Goal: Transaction & Acquisition: Purchase product/service

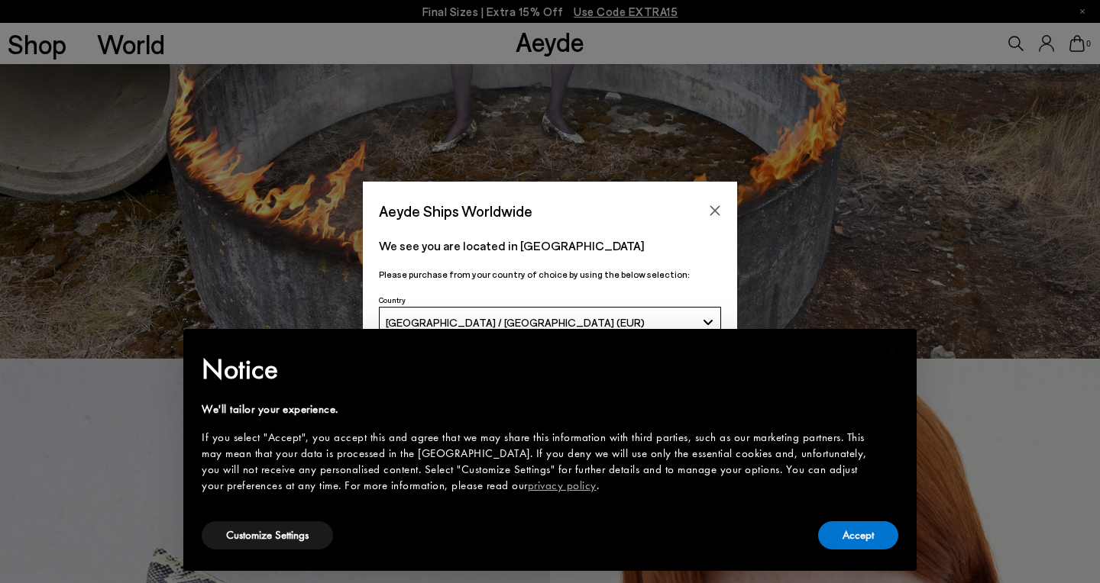
scroll to position [225, 0]
click at [716, 208] on icon "Close" at bounding box center [715, 211] width 12 height 12
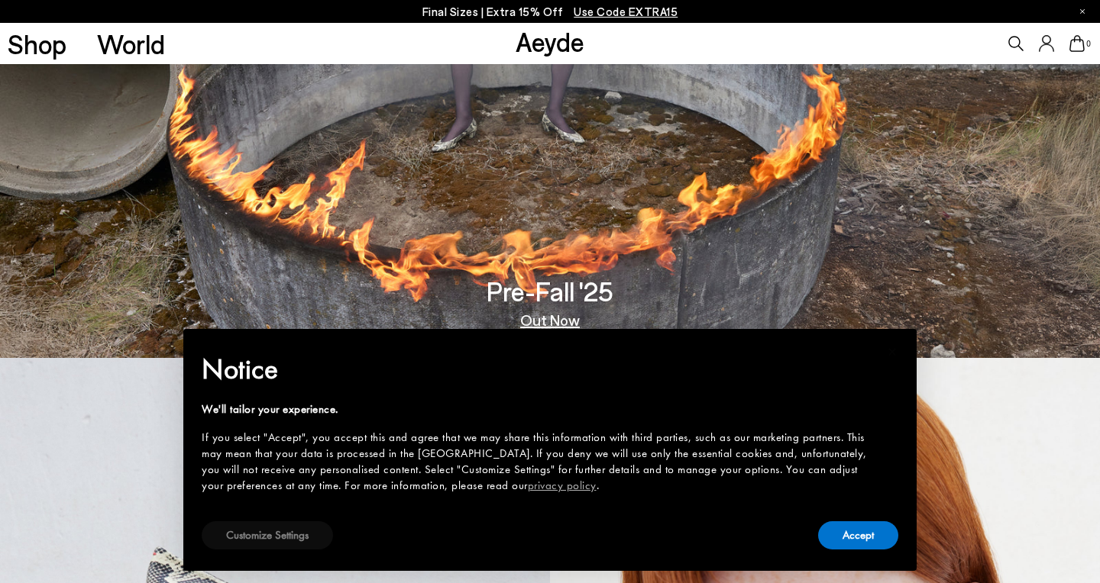
click at [286, 540] on button "Customize Settings" at bounding box center [267, 536] width 131 height 28
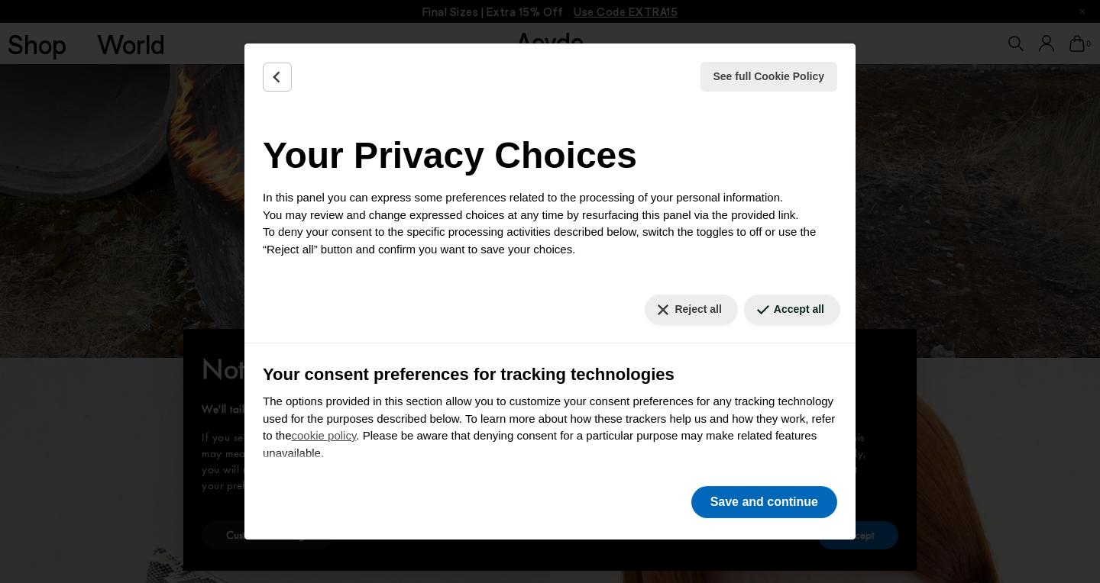
click at [747, 507] on button "Save and continue" at bounding box center [764, 502] width 146 height 32
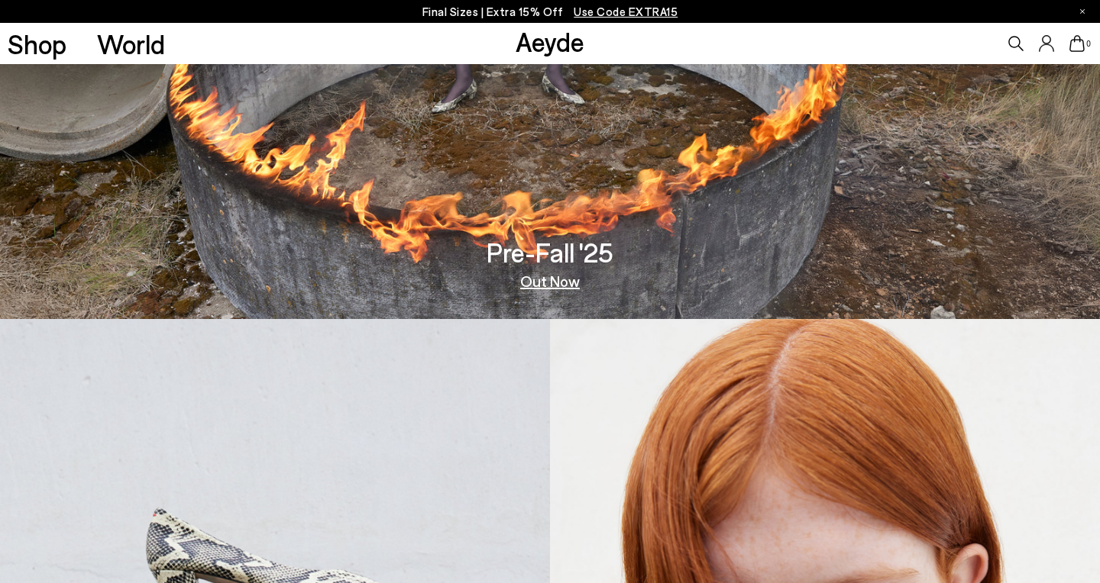
scroll to position [242, 0]
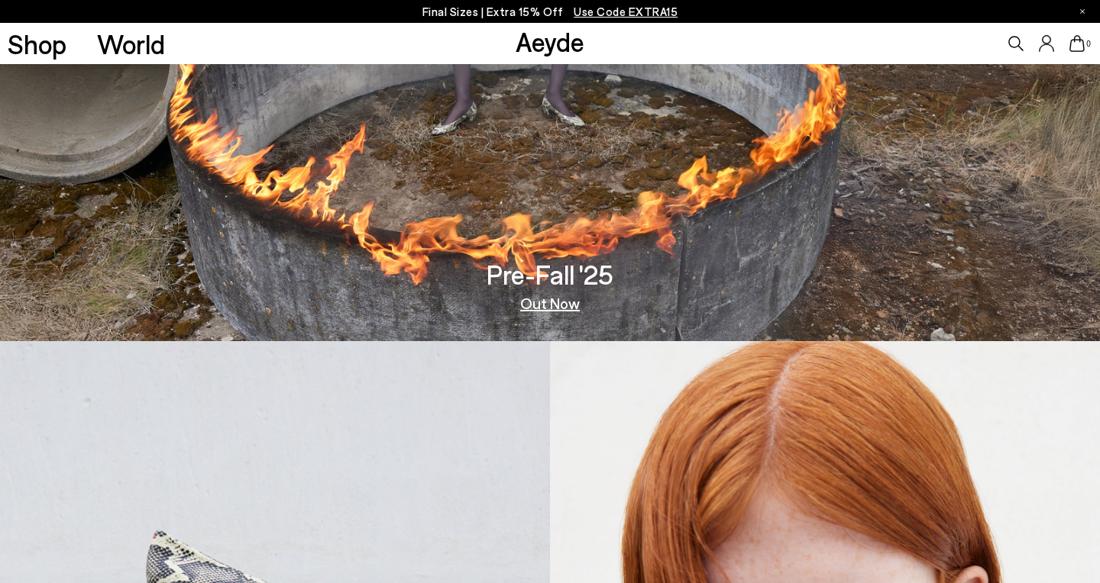
click at [557, 308] on link "Out Now" at bounding box center [550, 303] width 60 height 15
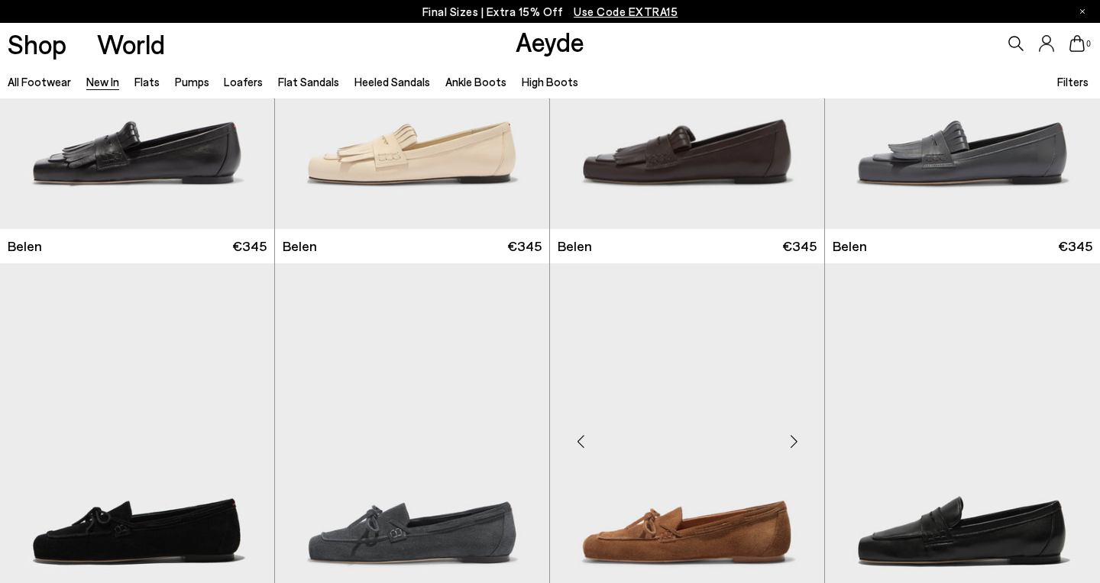
scroll to position [84, 0]
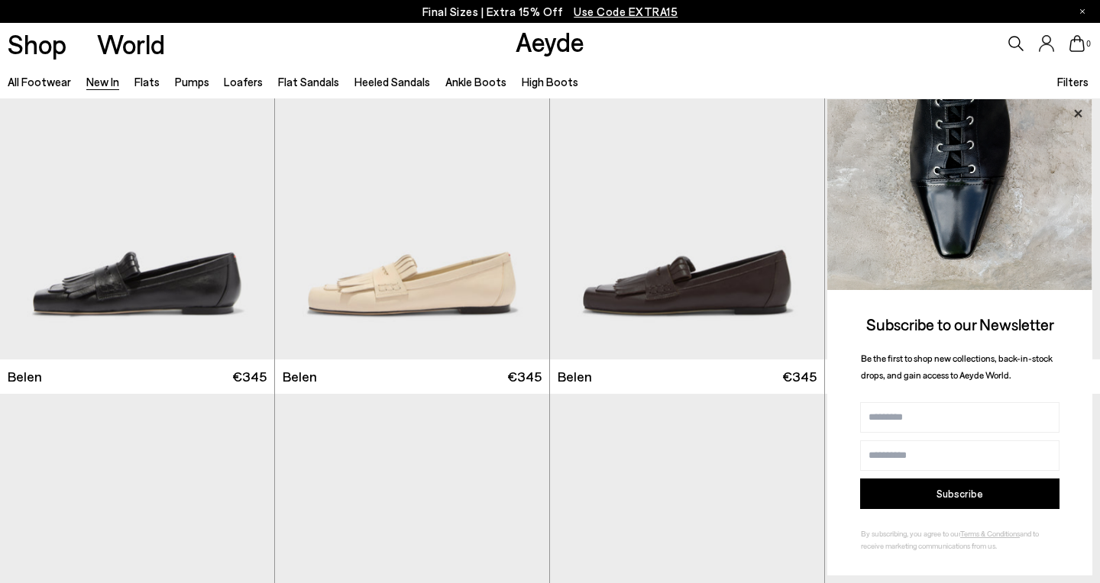
click at [1078, 111] on icon at bounding box center [1078, 114] width 20 height 20
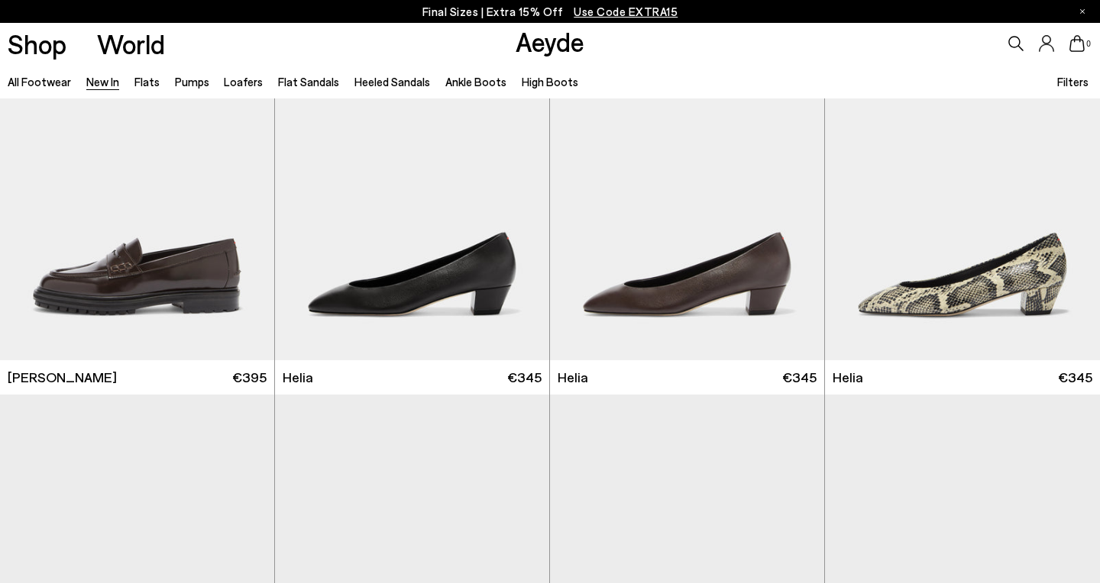
scroll to position [1222, 0]
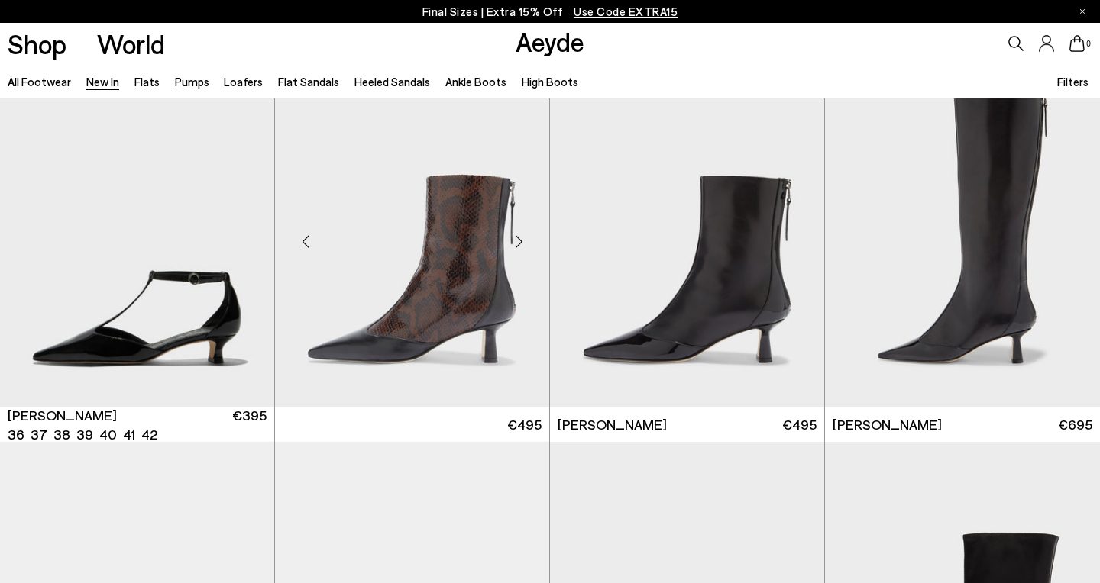
scroll to position [3447, 0]
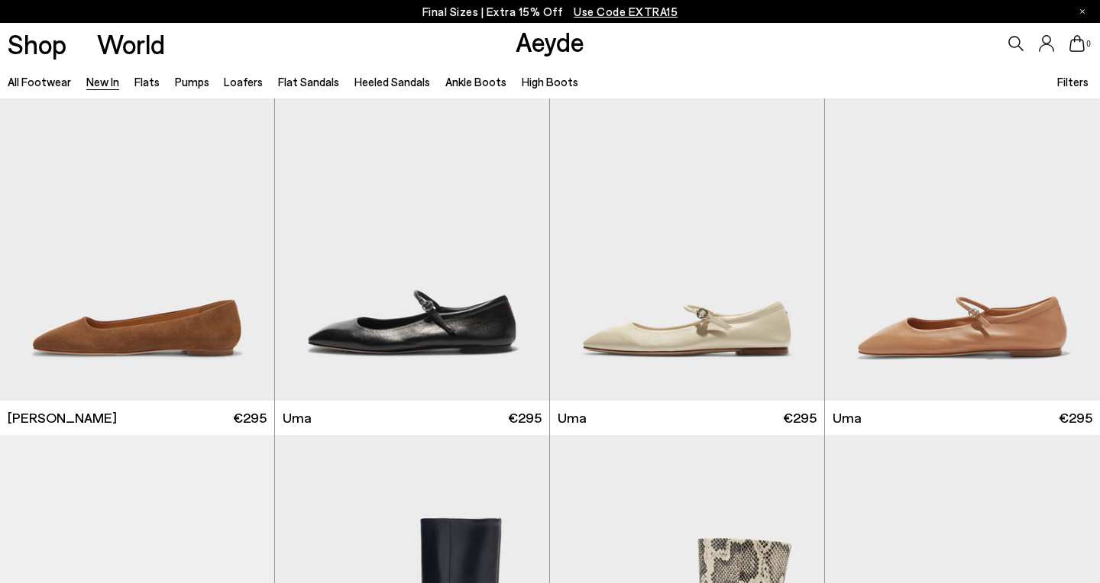
scroll to position [6888, 0]
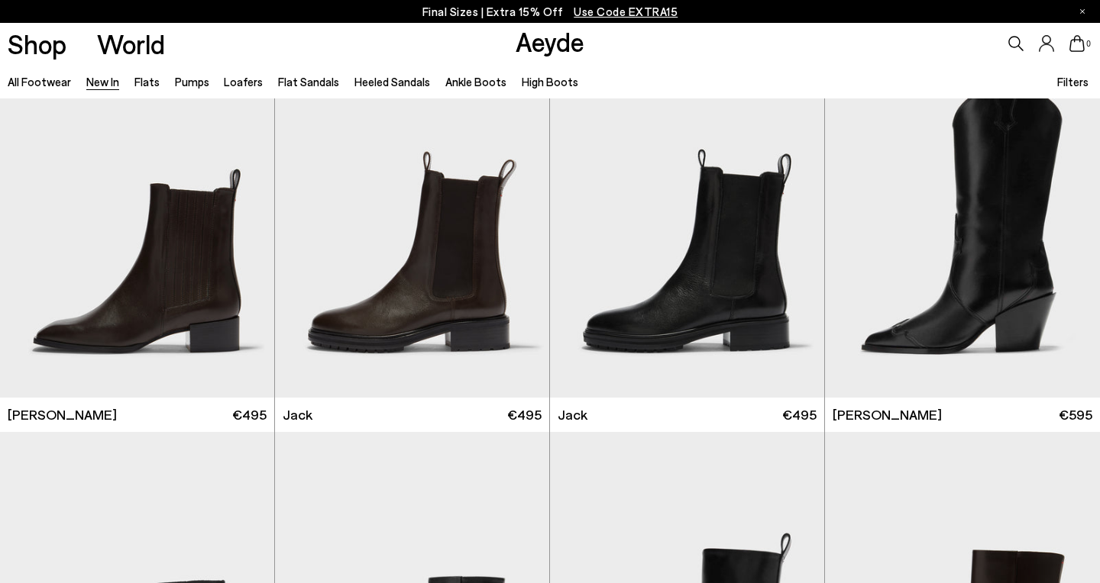
scroll to position [11420, 0]
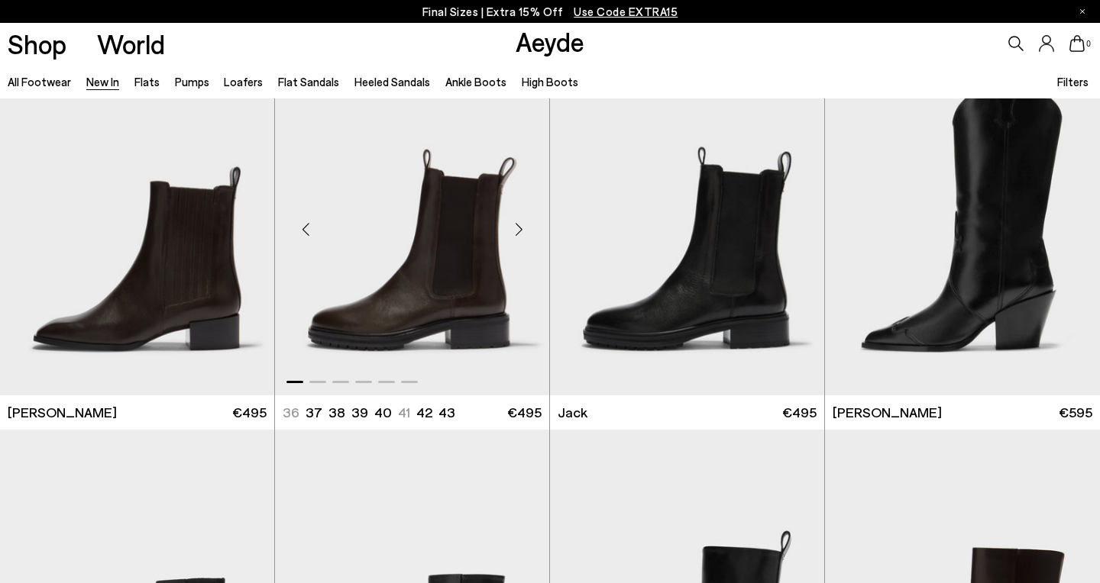
click at [468, 291] on img "1 / 6" at bounding box center [412, 223] width 274 height 344
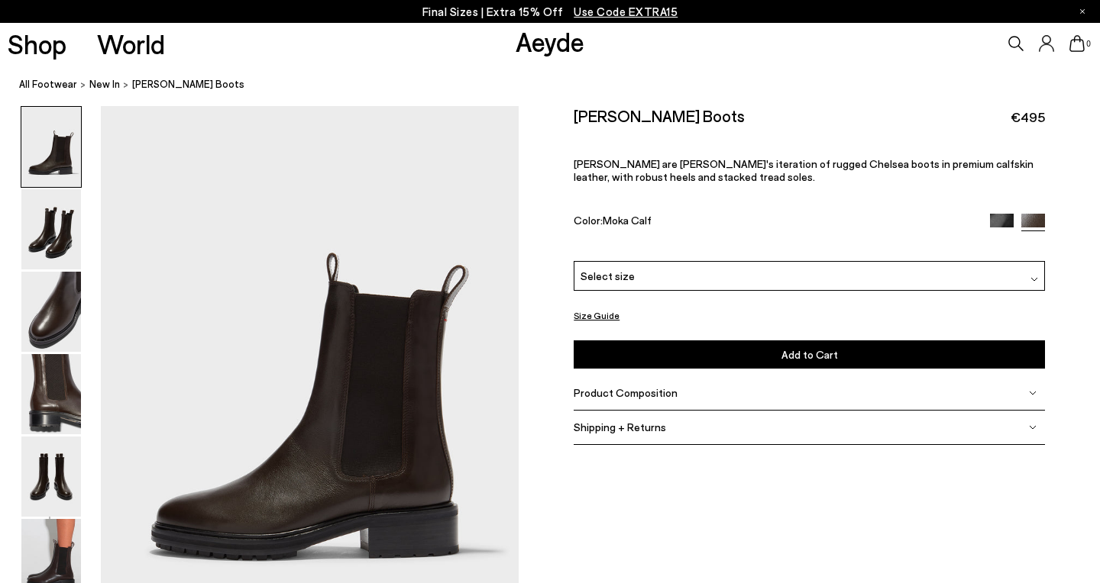
scroll to position [26, 0]
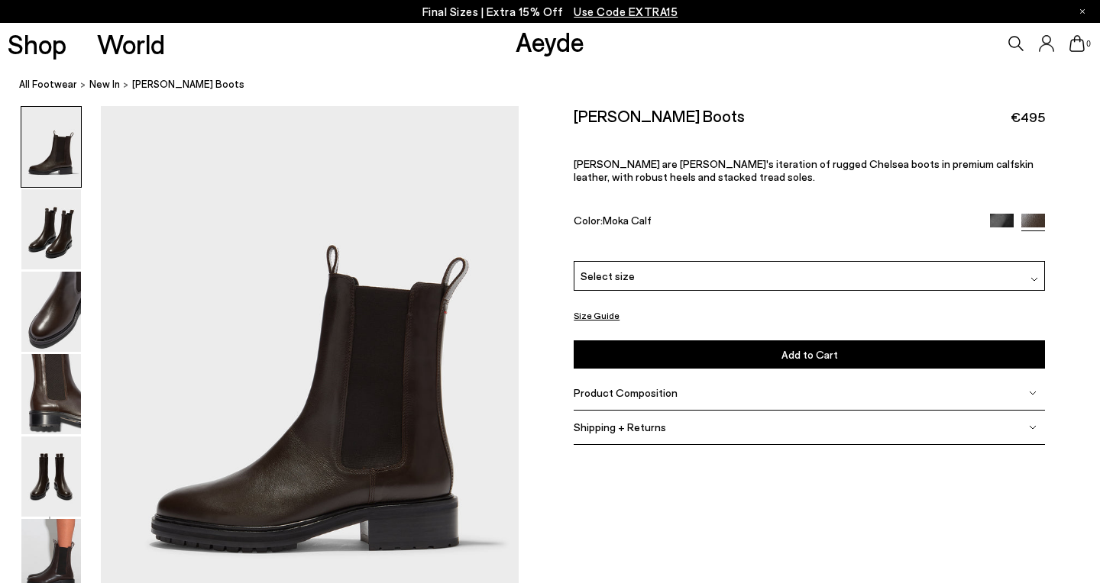
click at [683, 261] on div "Select size" at bounding box center [809, 276] width 471 height 30
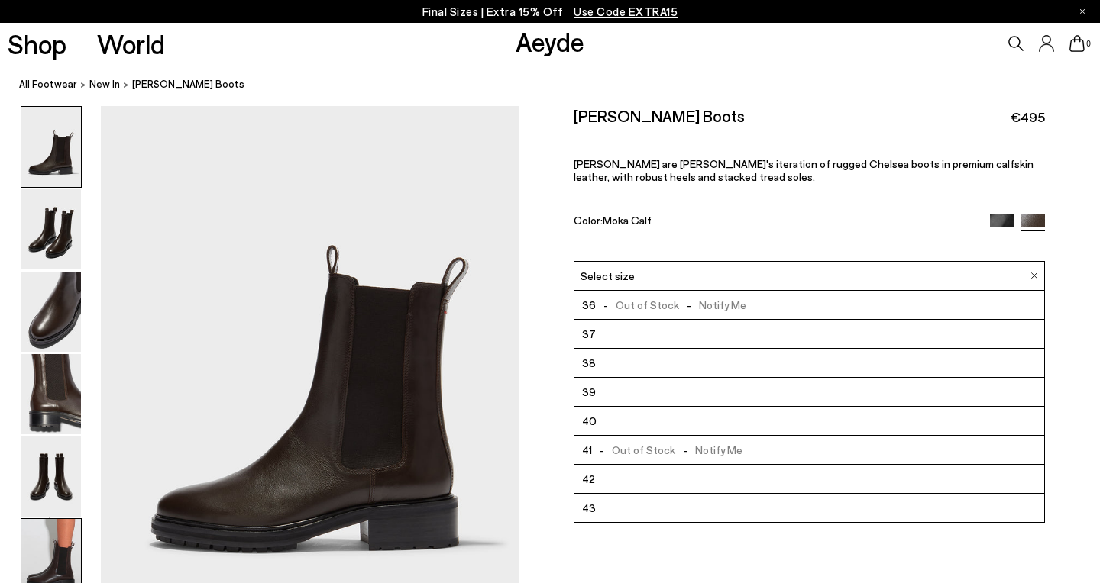
click at [54, 544] on img at bounding box center [51, 559] width 60 height 80
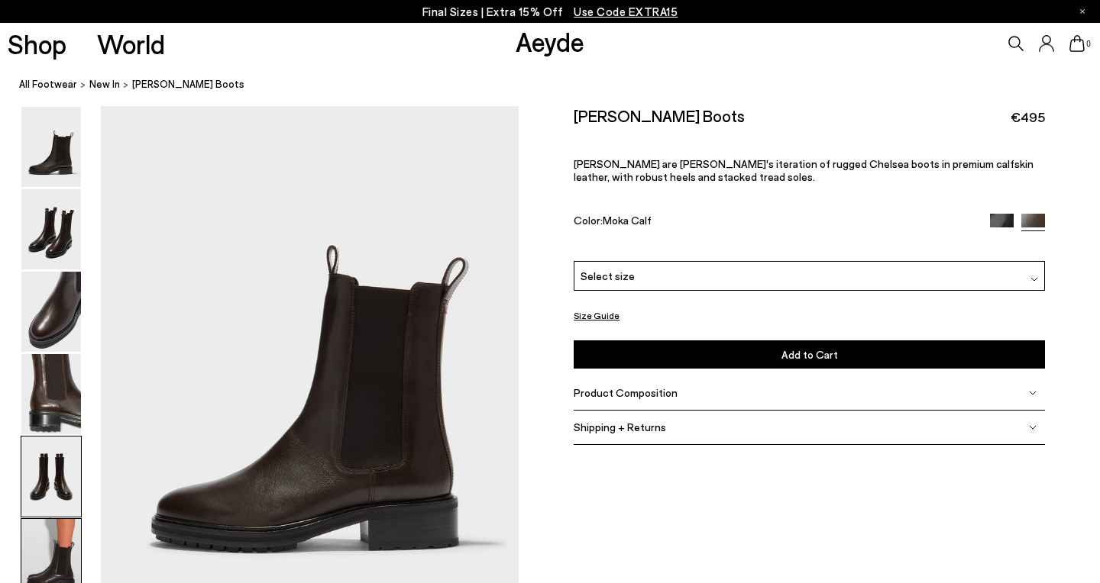
scroll to position [2904, 0]
